Goal: Communication & Community: Answer question/provide support

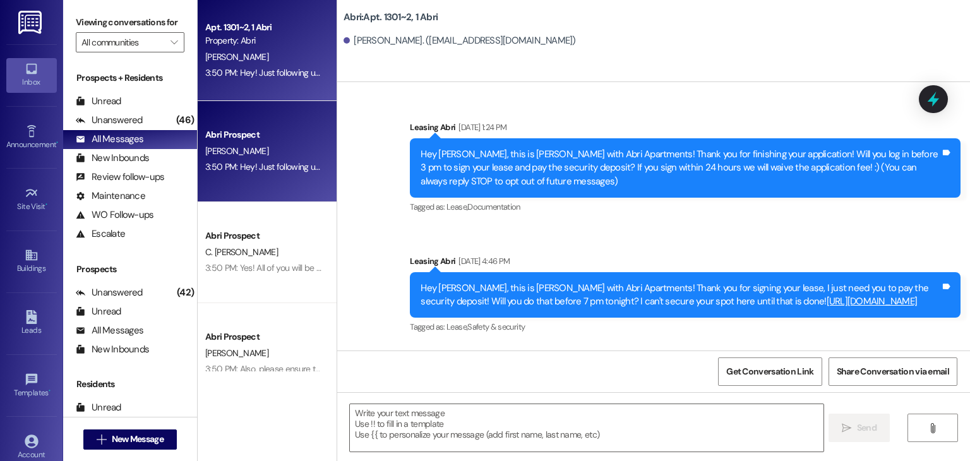
scroll to position [16708, 0]
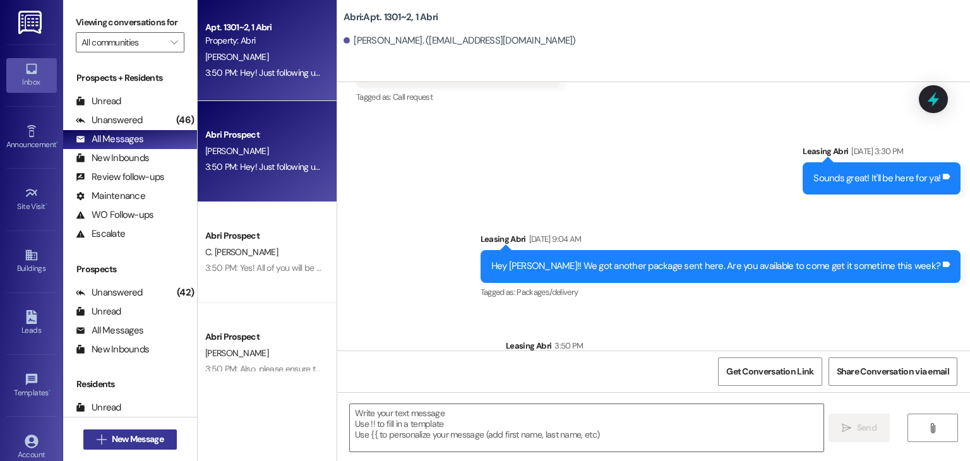
click at [159, 443] on span "New Message" at bounding box center [138, 439] width 52 height 13
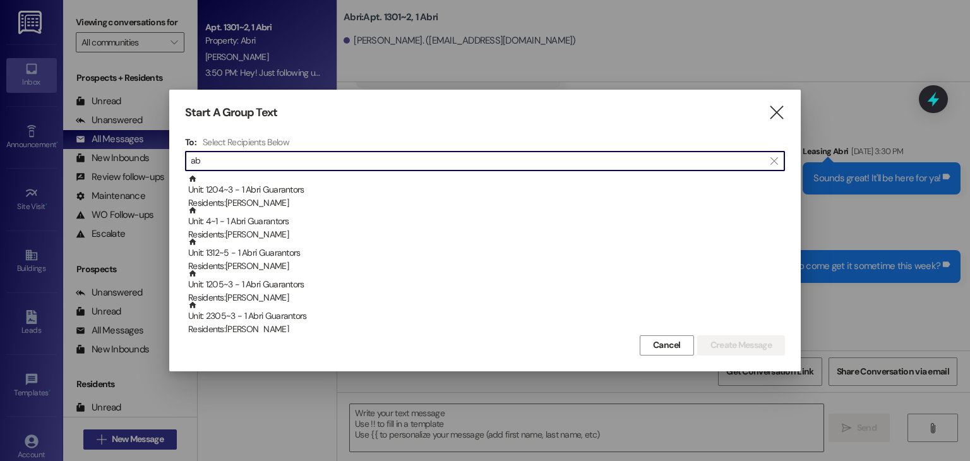
type input "a"
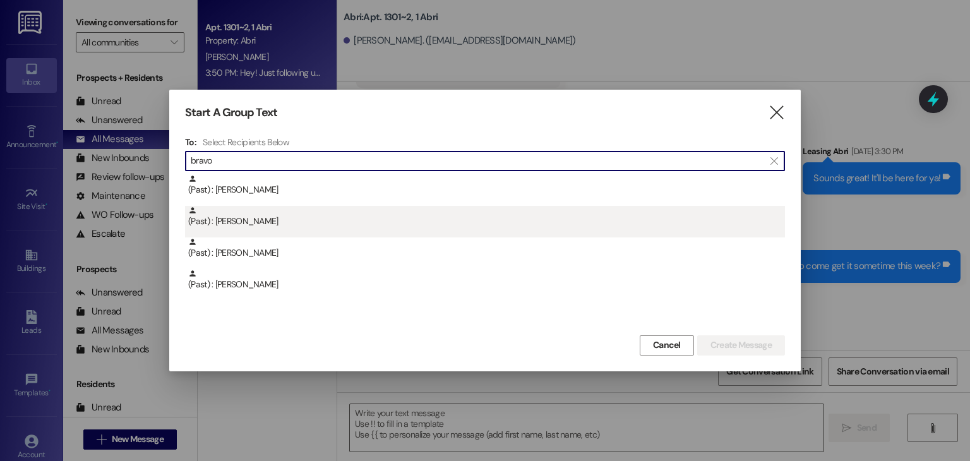
type input "bravo"
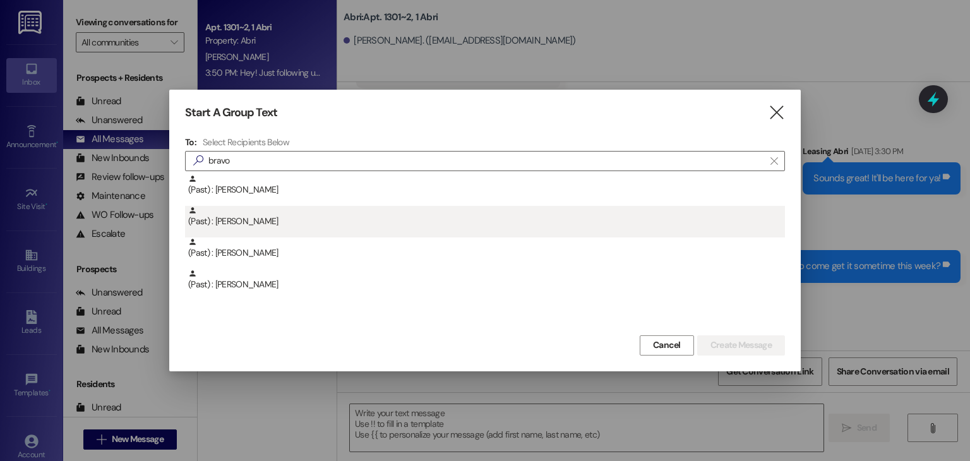
click at [281, 234] on div "(Past) : [PERSON_NAME]" at bounding box center [485, 222] width 600 height 32
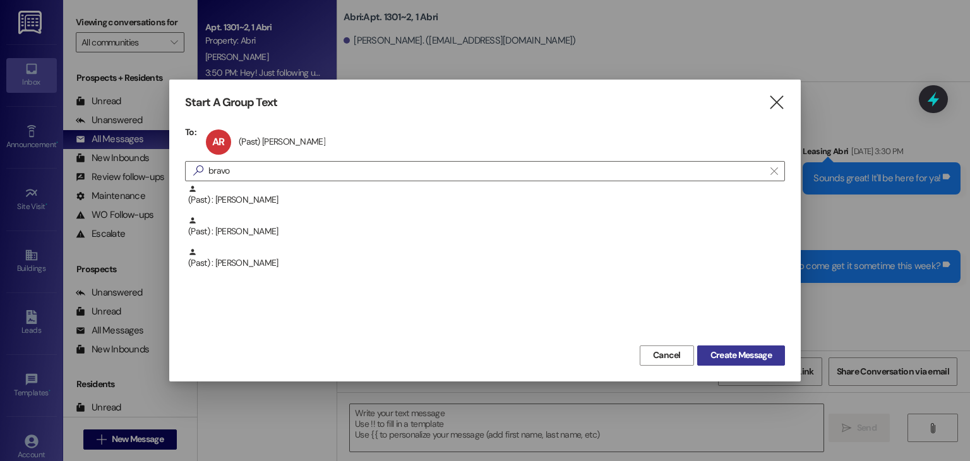
click at [701, 351] on button "Create Message" at bounding box center [741, 355] width 88 height 20
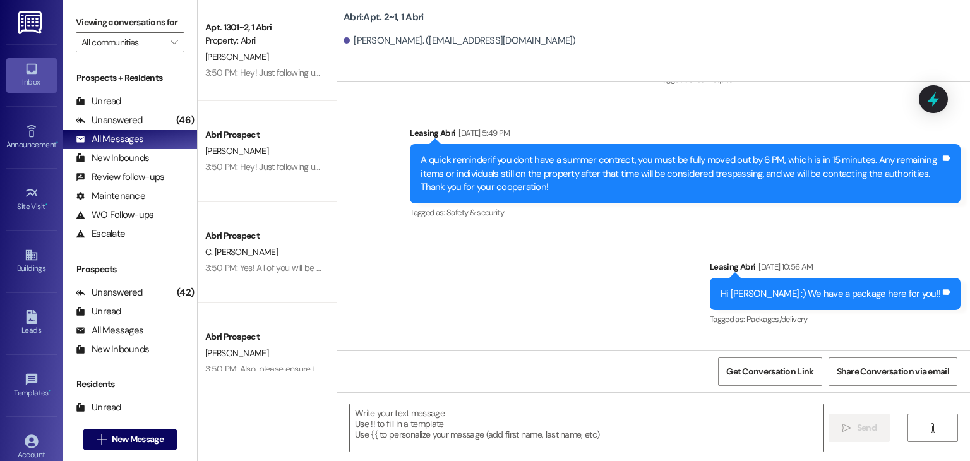
scroll to position [62922, 0]
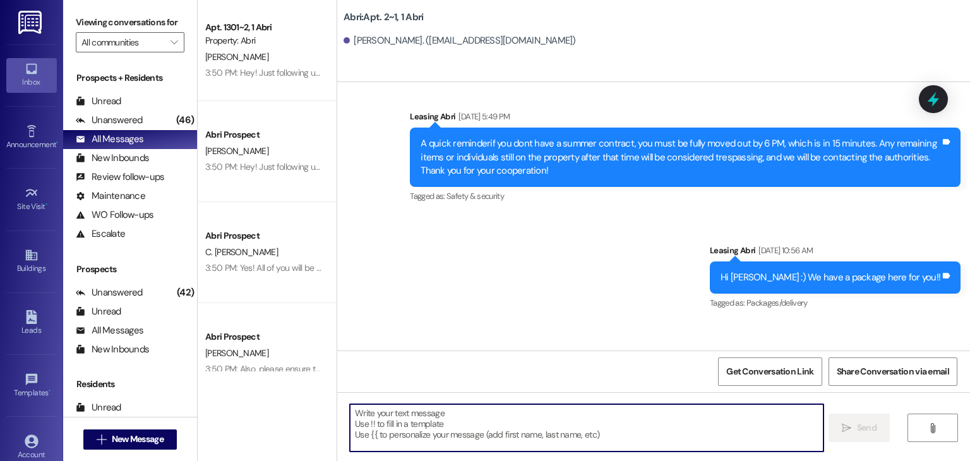
click at [464, 429] on textarea at bounding box center [586, 427] width 473 height 47
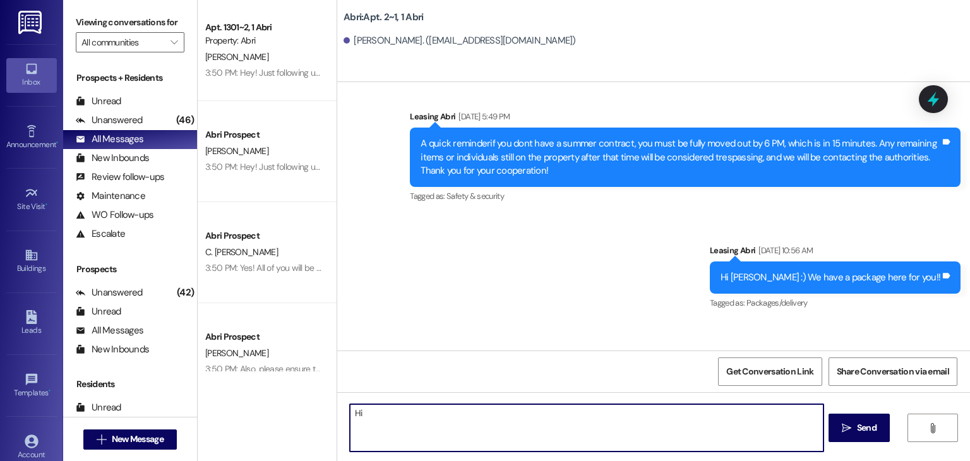
type textarea "H"
type textarea "ABBY! Happy [DATE] :) You've got a package that just got in! It's here at the f…"
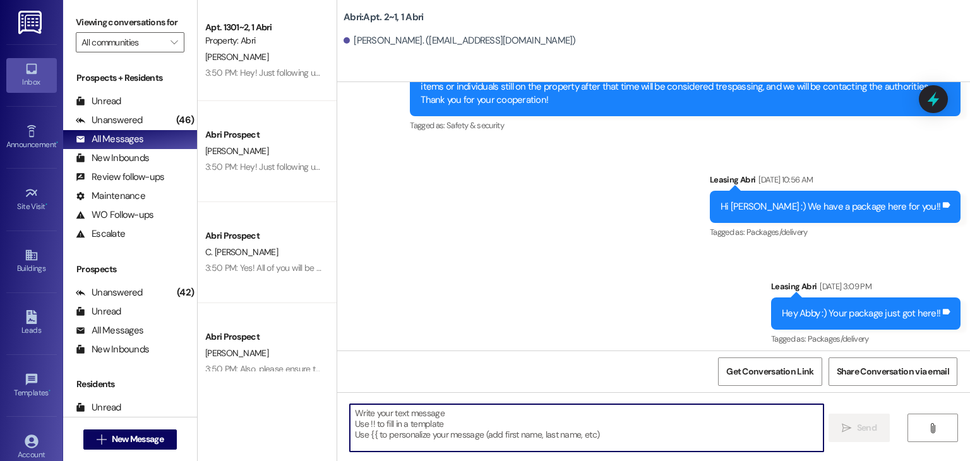
scroll to position [63010, 0]
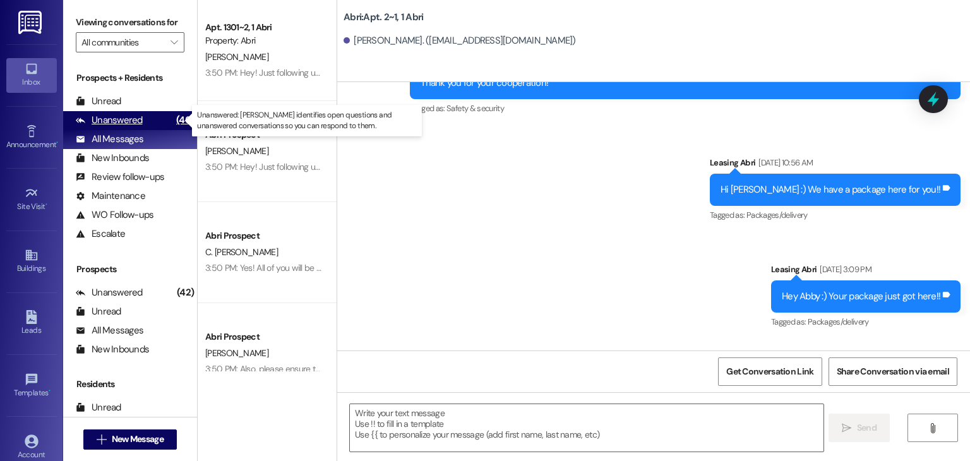
click at [136, 126] on div "Unanswered" at bounding box center [109, 120] width 67 height 13
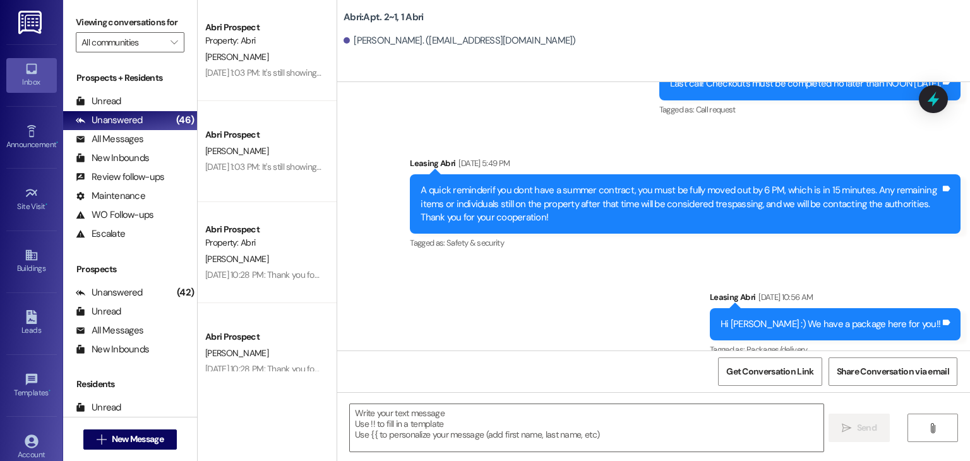
scroll to position [63029, 0]
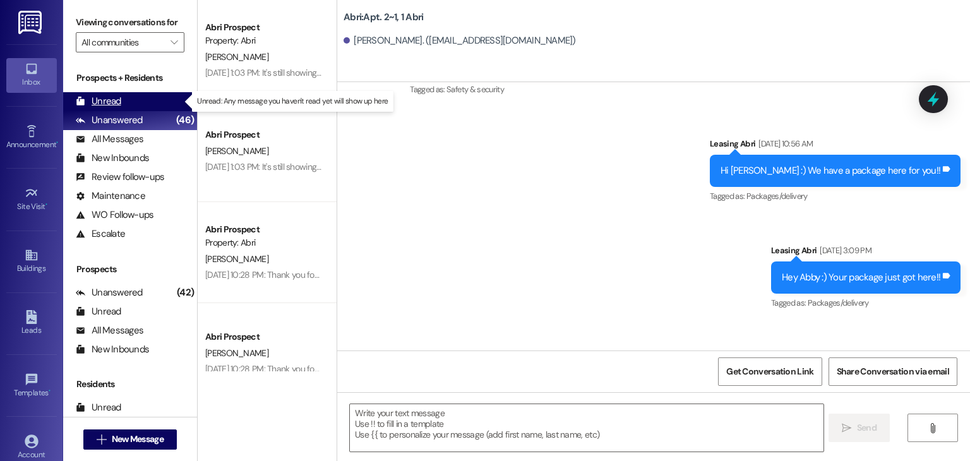
click at [153, 102] on div "Unread (0)" at bounding box center [130, 101] width 134 height 19
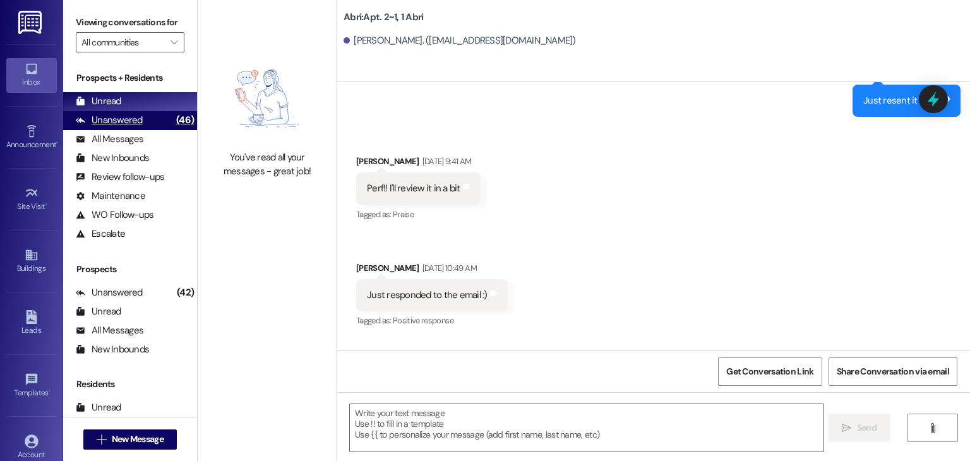
scroll to position [61772, 0]
click at [141, 119] on div "Unanswered (46)" at bounding box center [130, 120] width 134 height 19
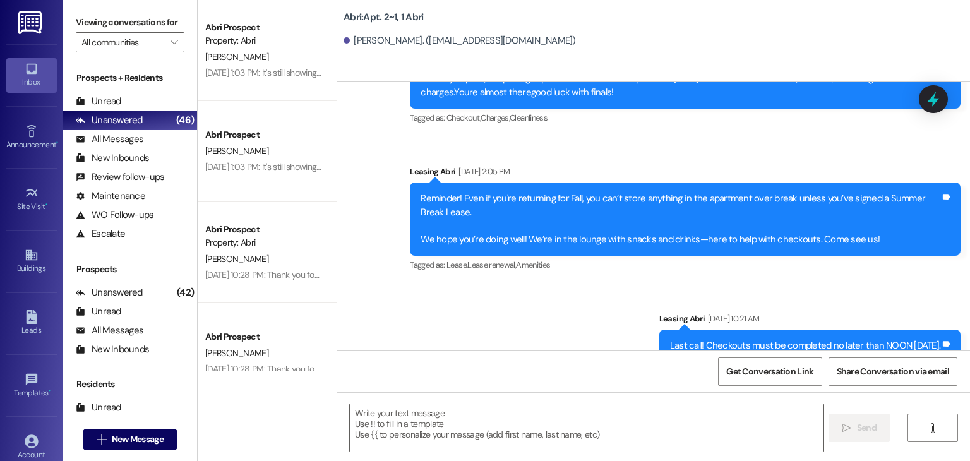
scroll to position [63029, 0]
